Goal: Transaction & Acquisition: Purchase product/service

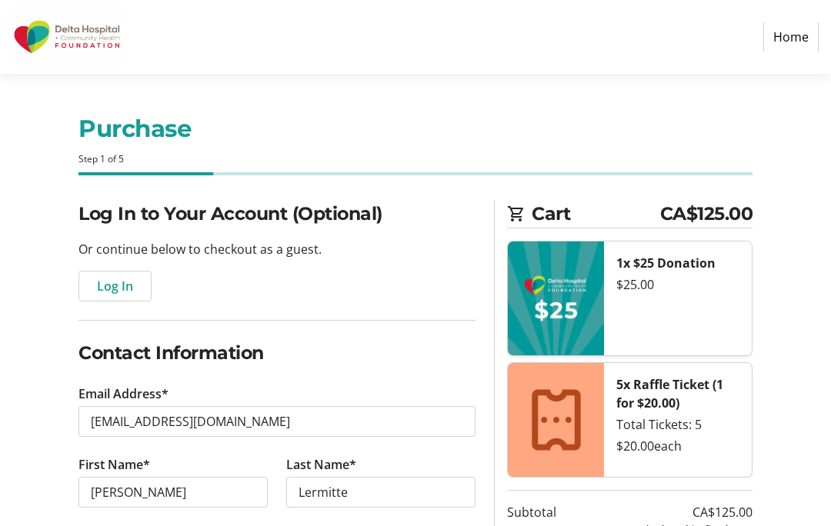
select select "CA"
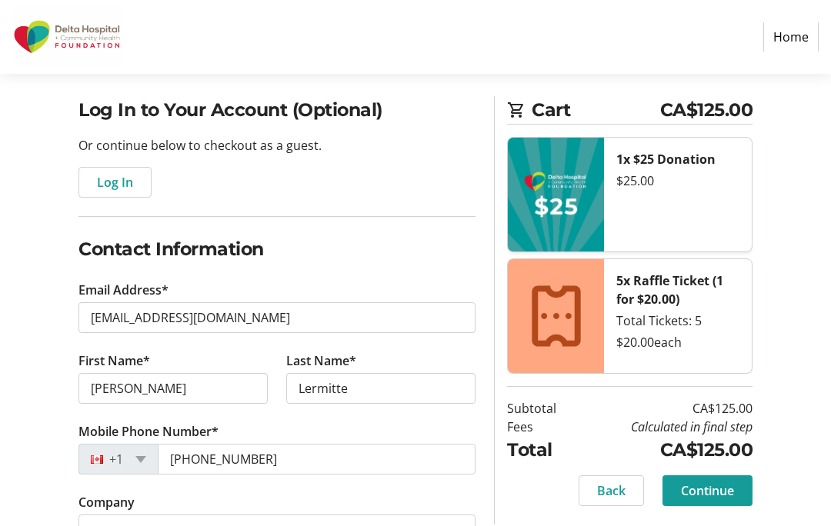
scroll to position [109, 0]
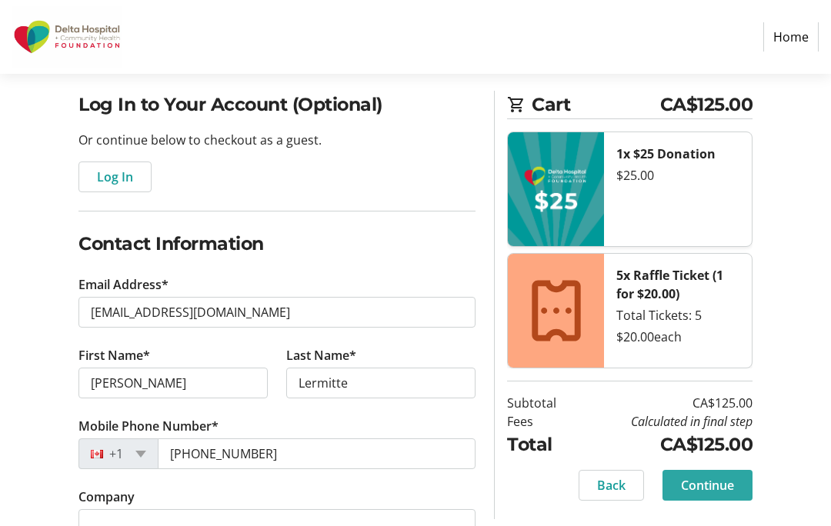
click at [712, 492] on span "Continue" at bounding box center [707, 485] width 53 height 18
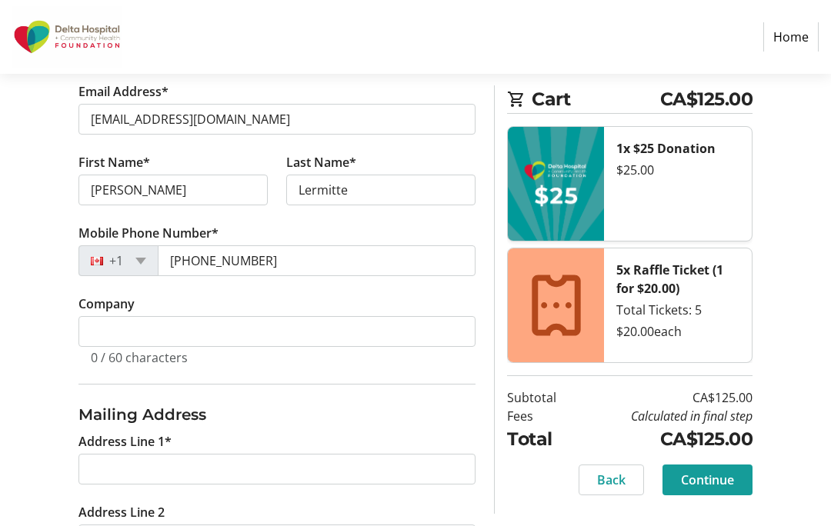
scroll to position [303, 0]
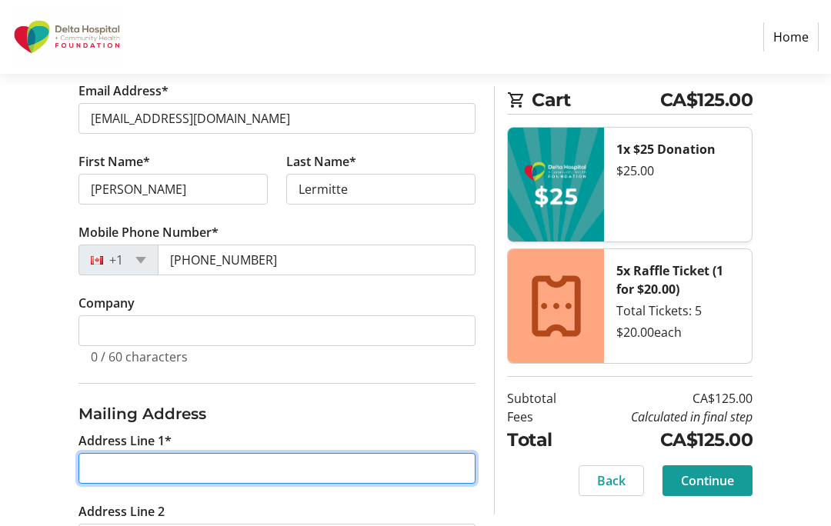
click at [405, 478] on input "Address Line 1*" at bounding box center [276, 468] width 397 height 31
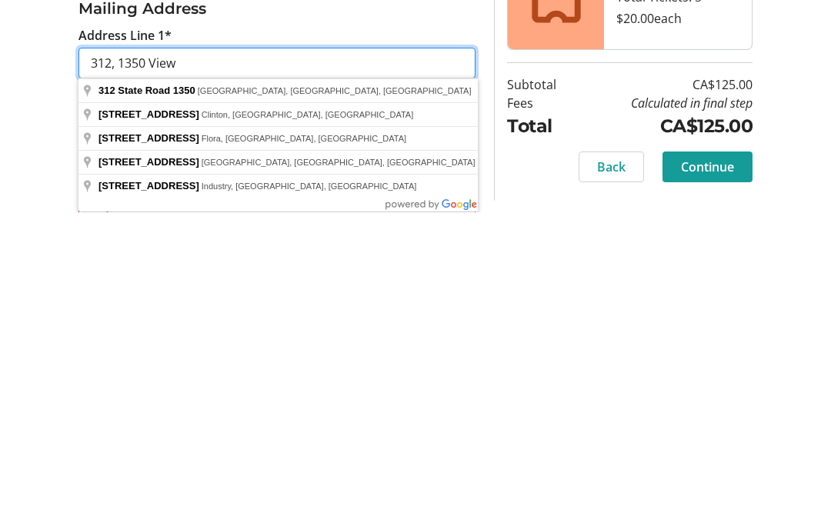
scroll to position [396, 0]
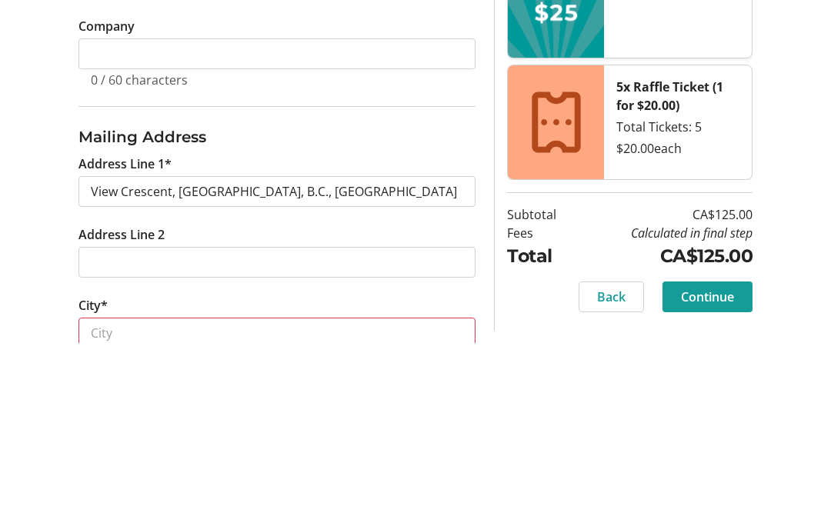
type input "View Crescent"
type input "Delta"
select select "BC"
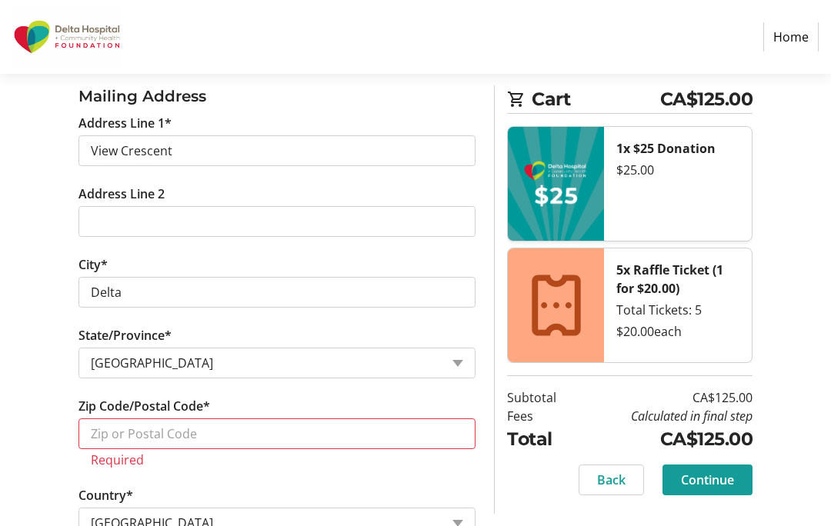
scroll to position [621, 0]
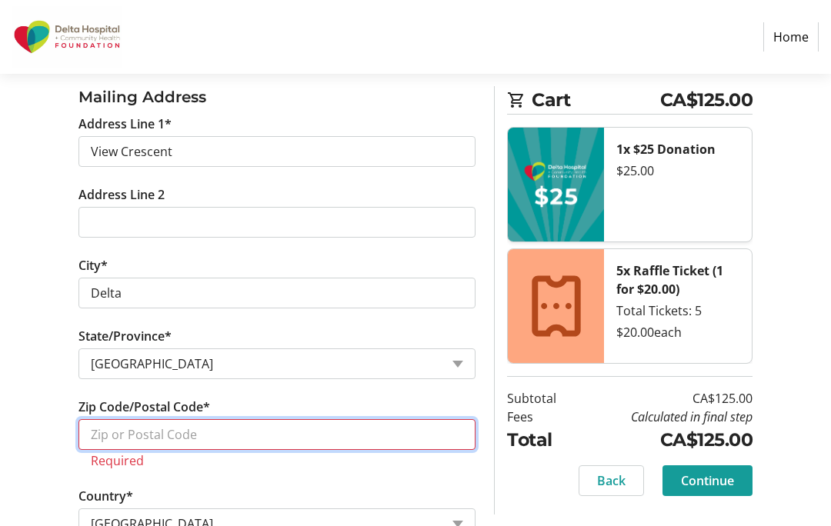
click at [333, 442] on input "Zip Code/Postal Code*" at bounding box center [276, 434] width 397 height 31
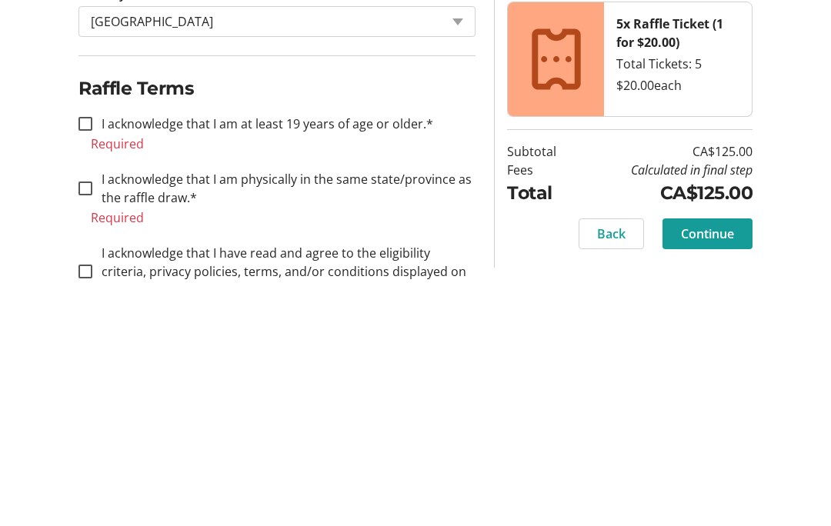
scroll to position [879, 0]
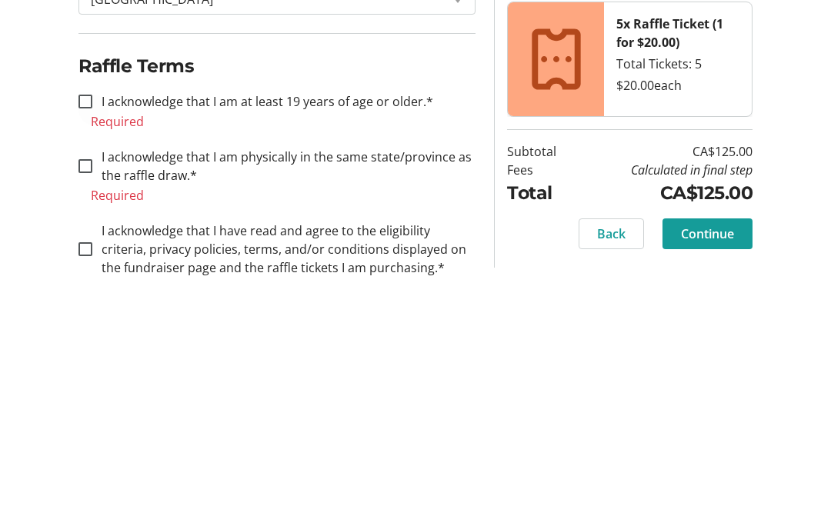
type input "V4L 2K3"
click at [85, 330] on div at bounding box center [85, 348] width 37 height 37
checkbox input "true"
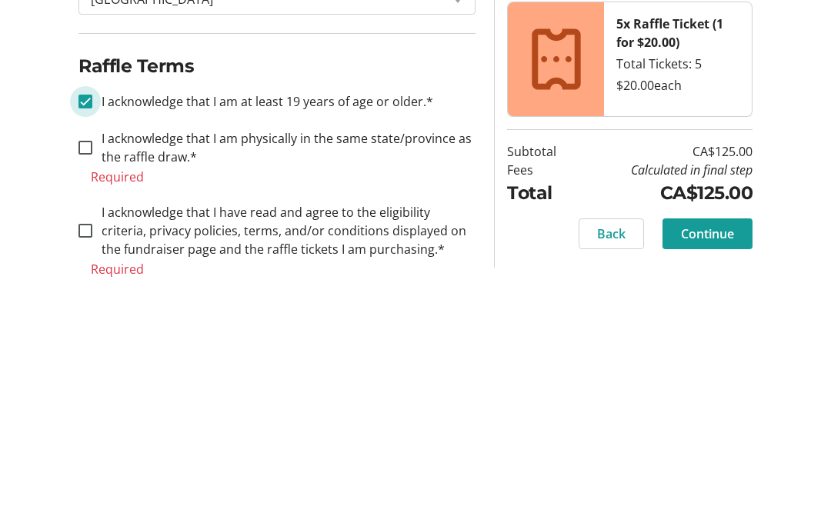
scroll to position [846, 0]
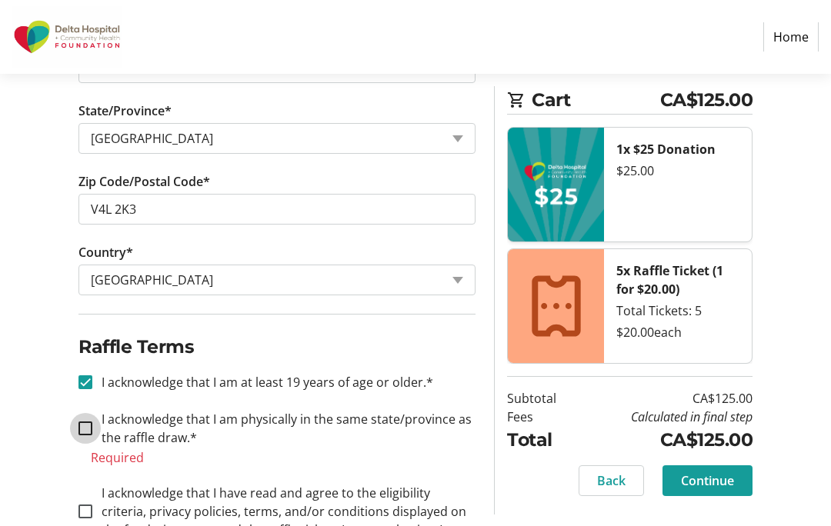
click at [86, 426] on input "I acknowledge that I am physically in the same state/province as the raffle dra…" at bounding box center [85, 429] width 14 height 14
checkbox input "true"
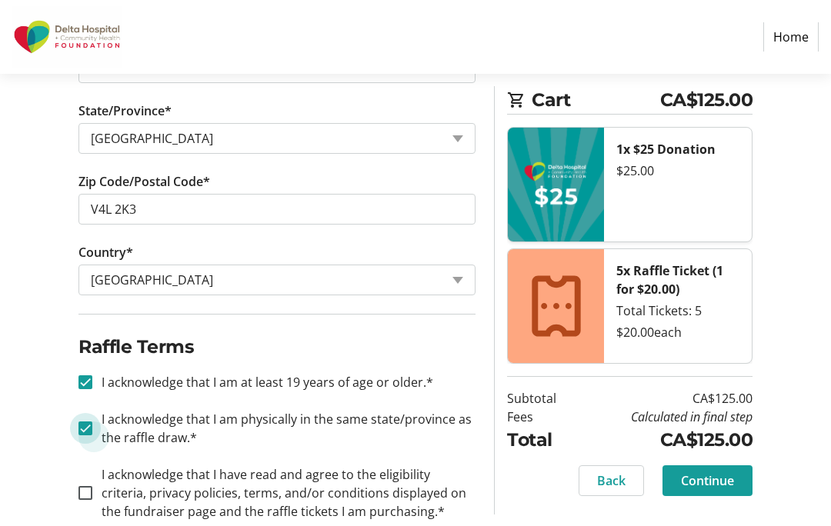
scroll to position [827, 0]
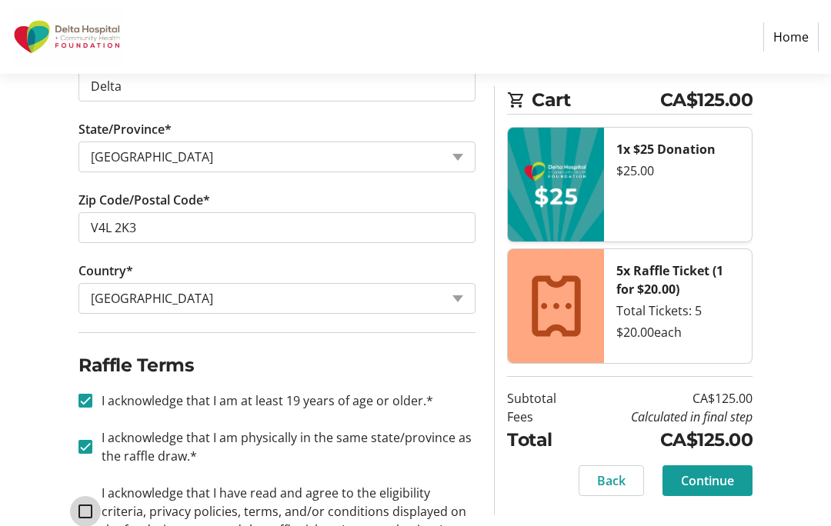
click at [87, 516] on input "I acknowledge that I have read and agree to the eligibility criteria, privacy p…" at bounding box center [85, 512] width 14 height 14
checkbox input "true"
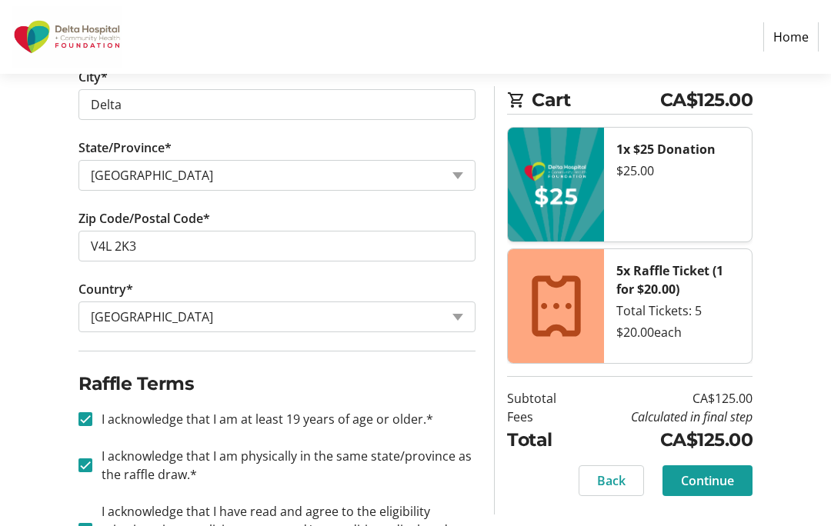
click at [725, 489] on span at bounding box center [707, 480] width 90 height 37
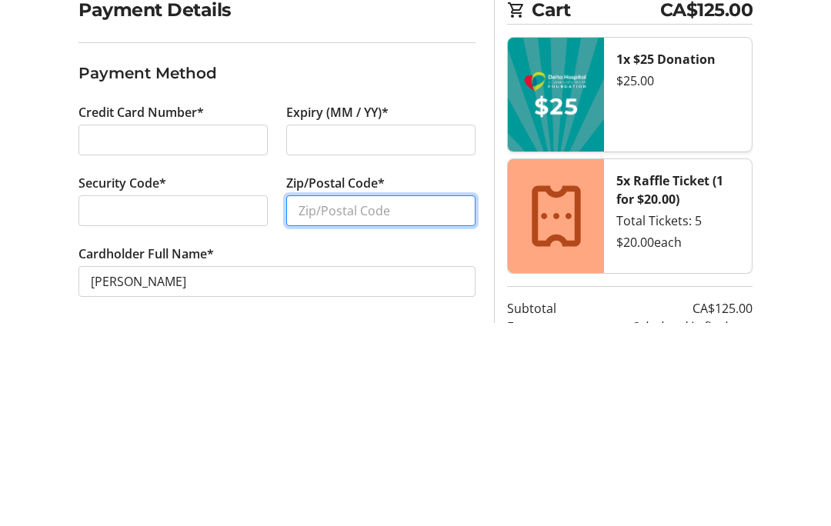
click at [378, 399] on input "Zip/Postal Code*" at bounding box center [380, 414] width 189 height 31
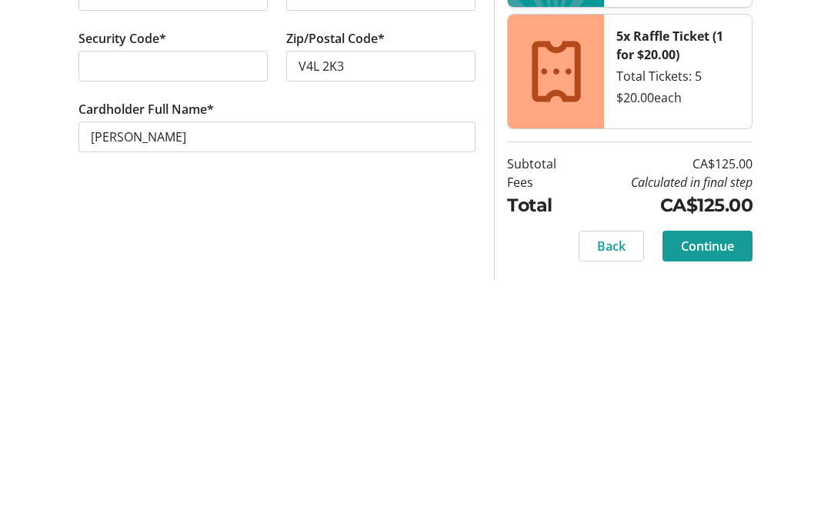
scroll to position [35, 0]
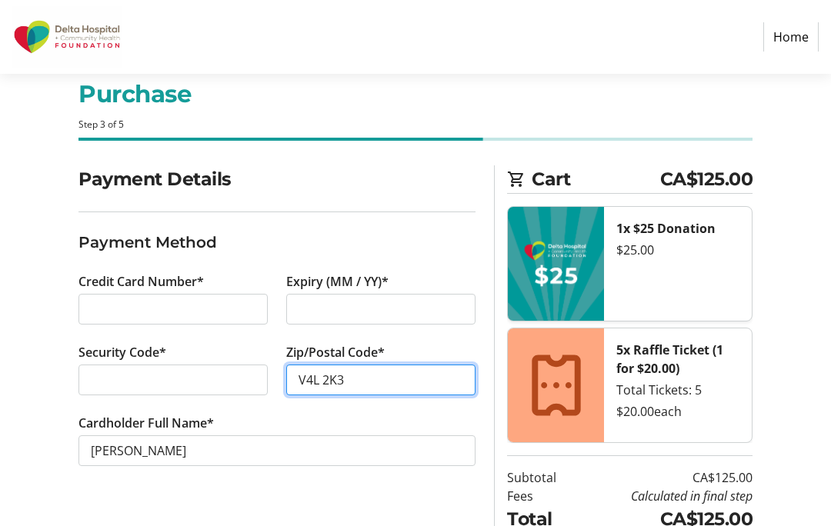
type input "V4L 2K3"
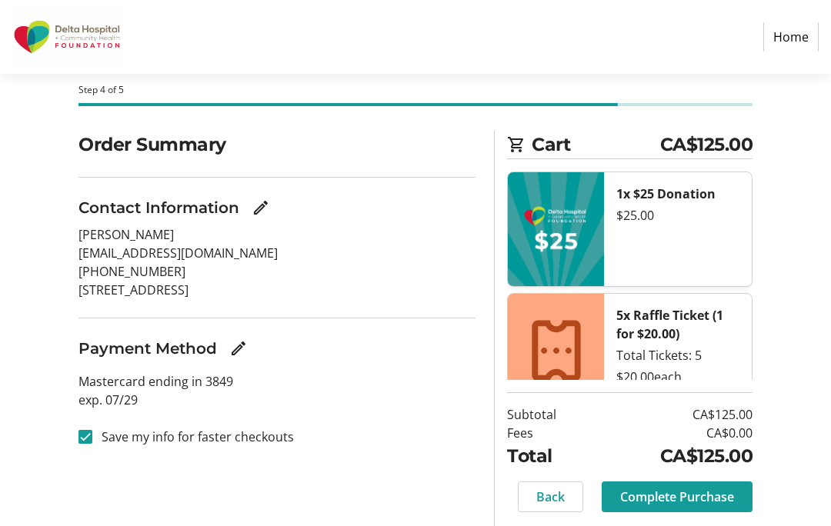
scroll to position [75, 0]
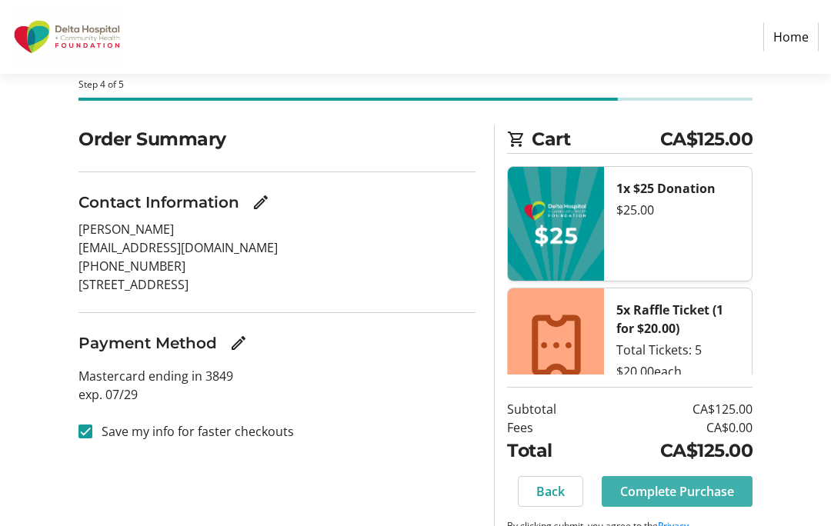
click at [682, 501] on span "Complete Purchase" at bounding box center [677, 491] width 114 height 18
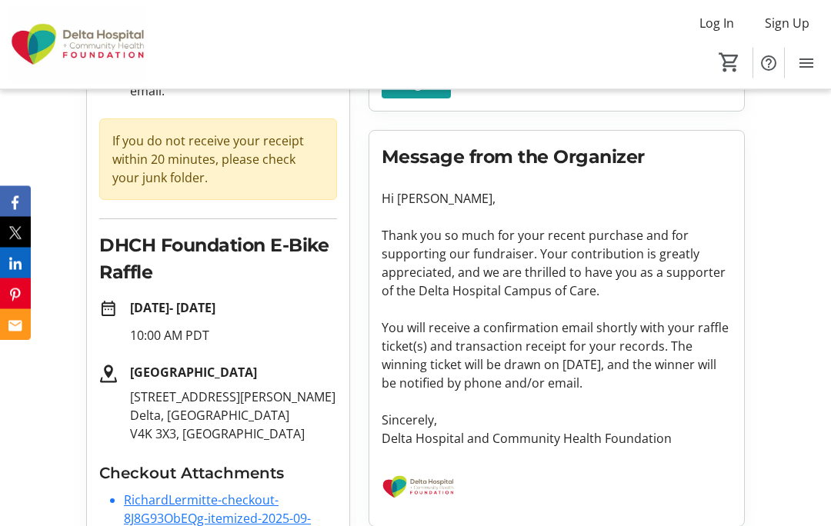
scroll to position [194, 0]
